Goal: Transaction & Acquisition: Purchase product/service

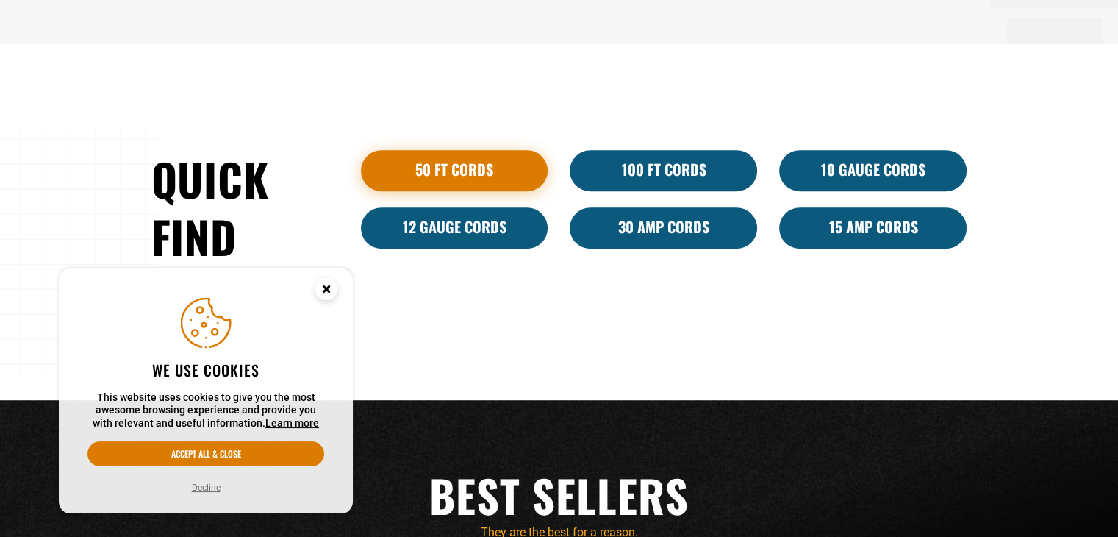
drag, startPoint x: 0, startPoint y: 0, endPoint x: 438, endPoint y: 165, distance: 468.3
click at [438, 165] on link "50 ft cords" at bounding box center [454, 170] width 187 height 41
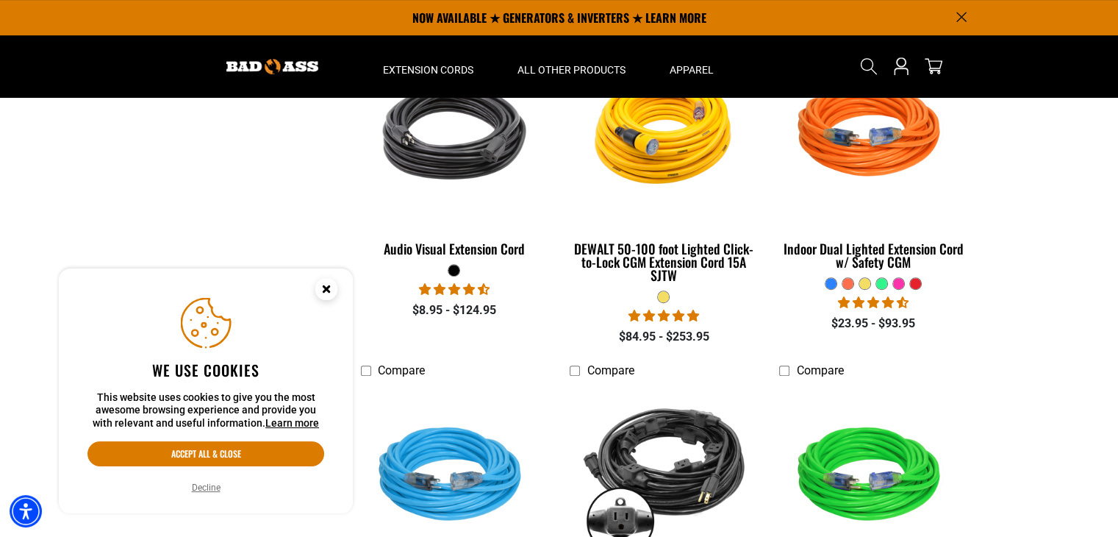
scroll to position [735, 0]
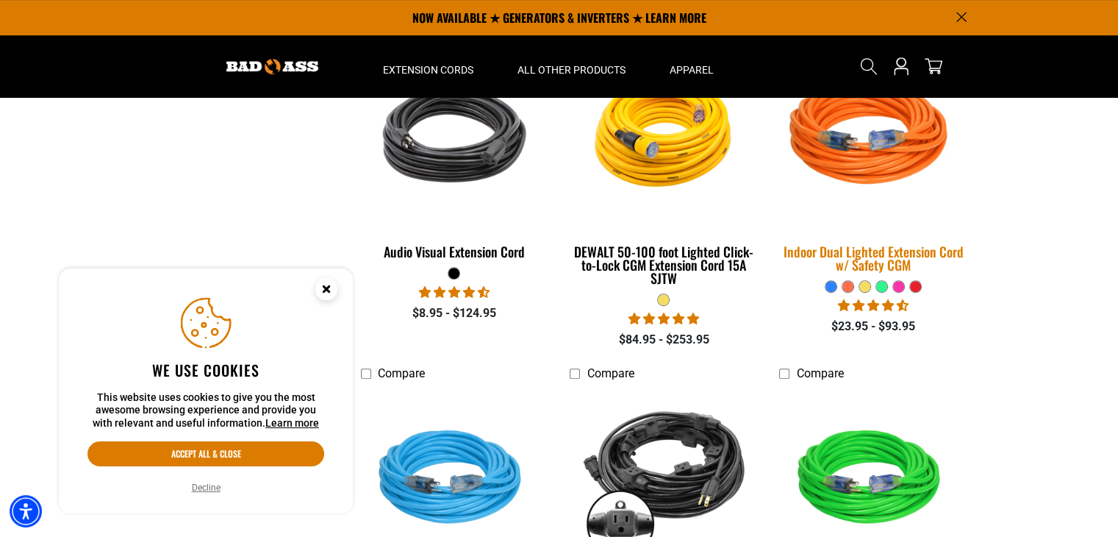
click at [866, 255] on div "Indoor Dual Lighted Extension Cord w/ Safety CGM" at bounding box center [872, 258] width 187 height 26
